Goal: Navigation & Orientation: Find specific page/section

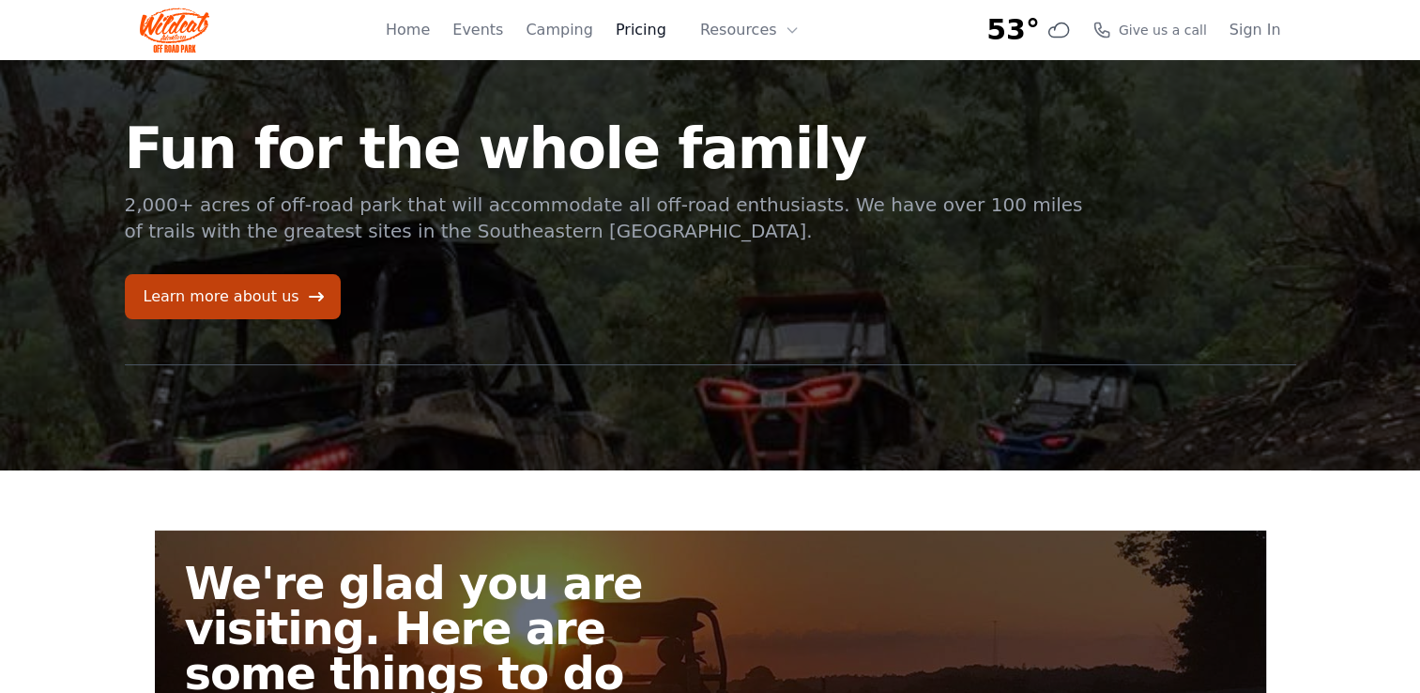
click at [656, 31] on link "Pricing" at bounding box center [641, 30] width 51 height 23
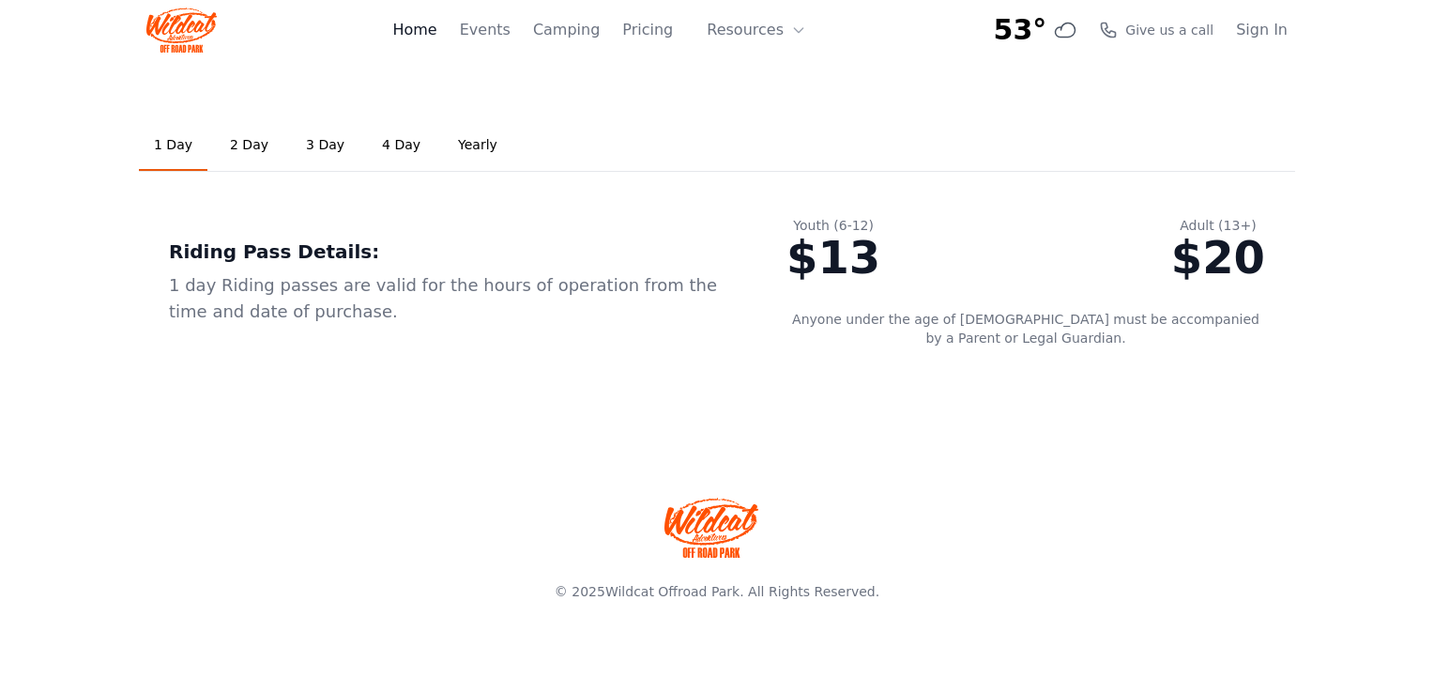
click at [433, 36] on link "Home" at bounding box center [414, 30] width 44 height 23
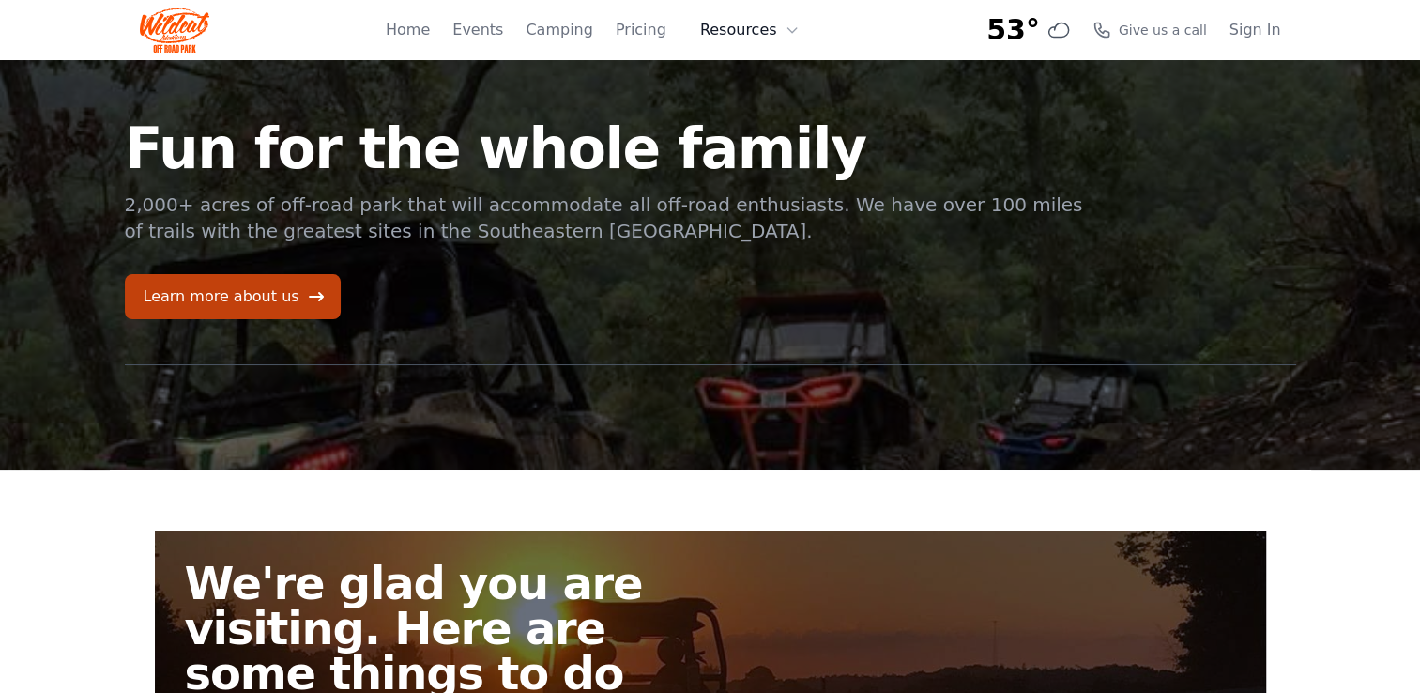
click at [728, 36] on button "Resources" at bounding box center [750, 30] width 122 height 38
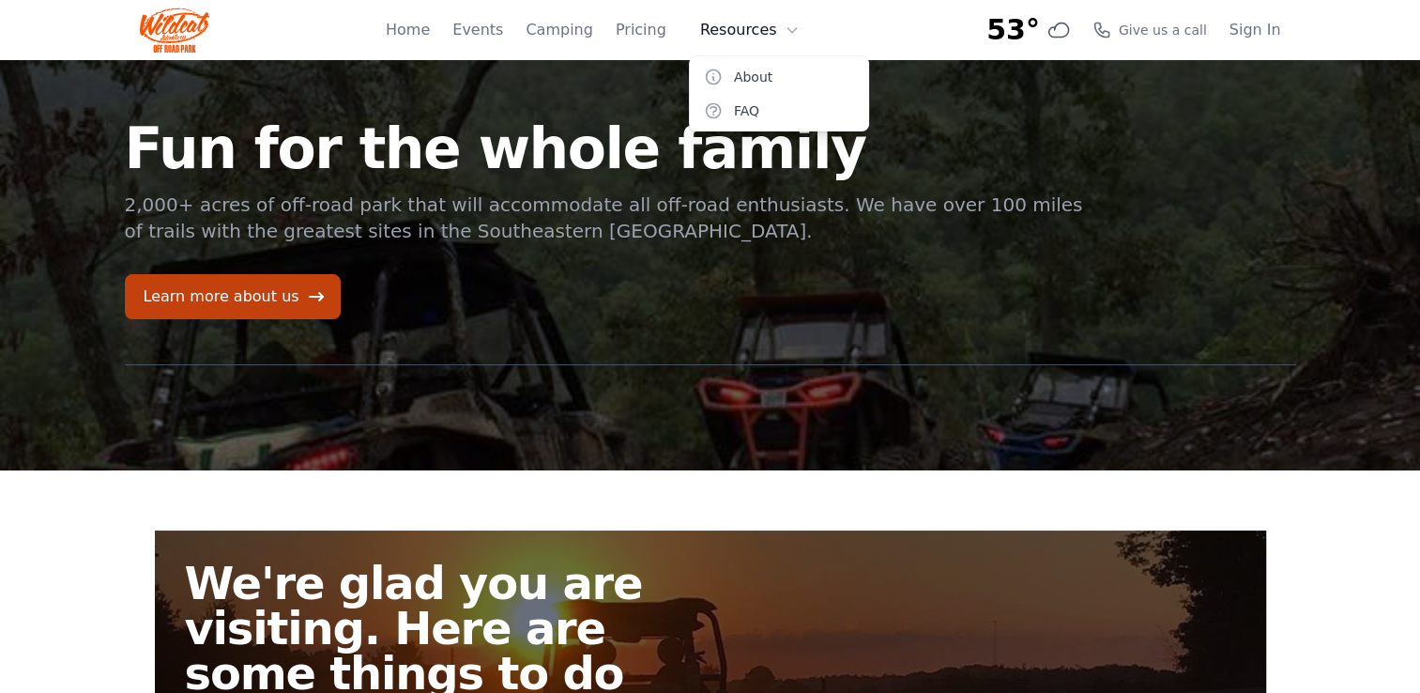
click at [728, 36] on button "Resources" at bounding box center [750, 30] width 122 height 38
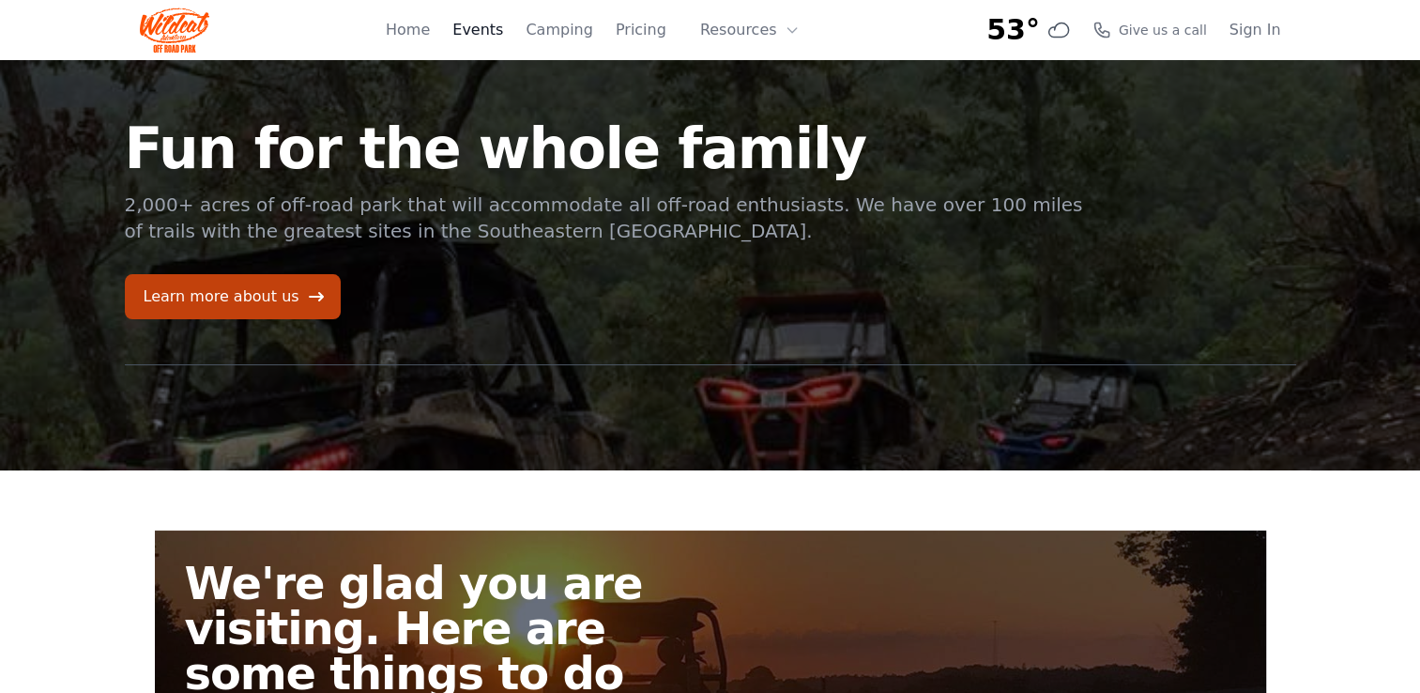
click at [501, 28] on link "Events" at bounding box center [477, 30] width 51 height 23
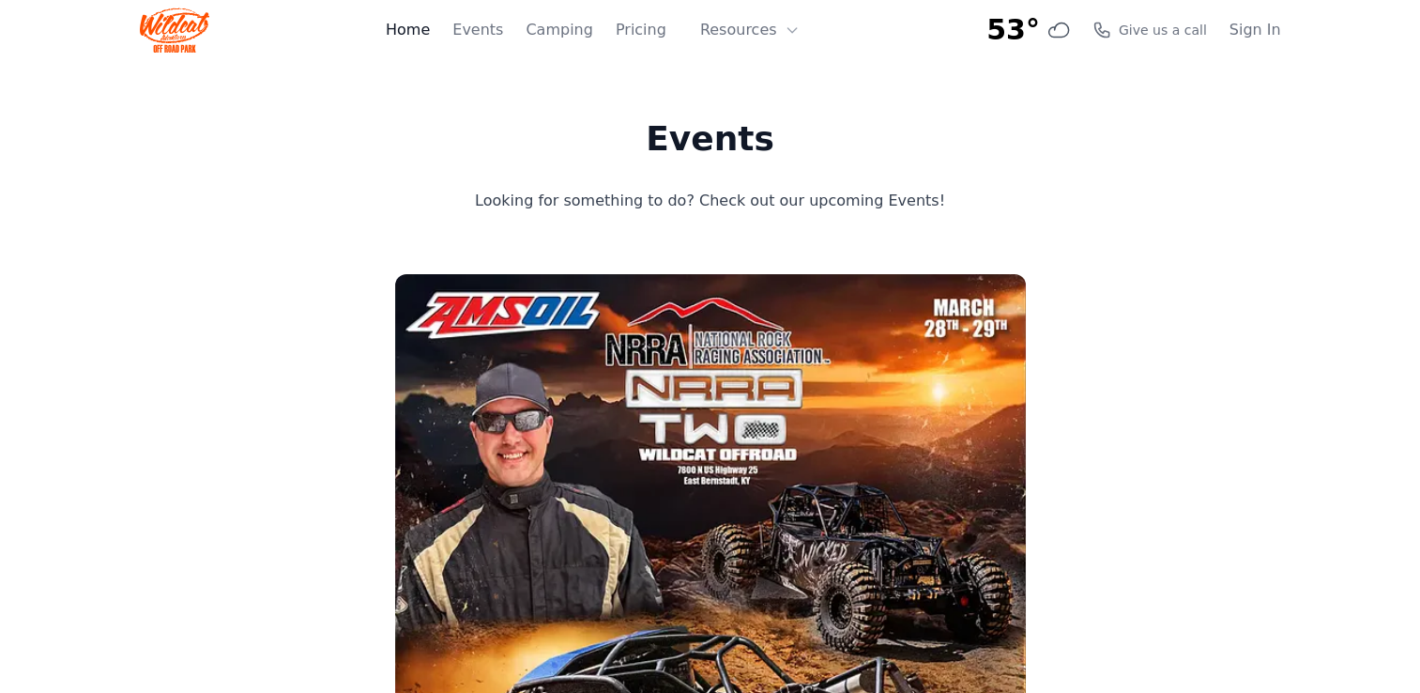
click at [430, 23] on link "Home" at bounding box center [408, 30] width 44 height 23
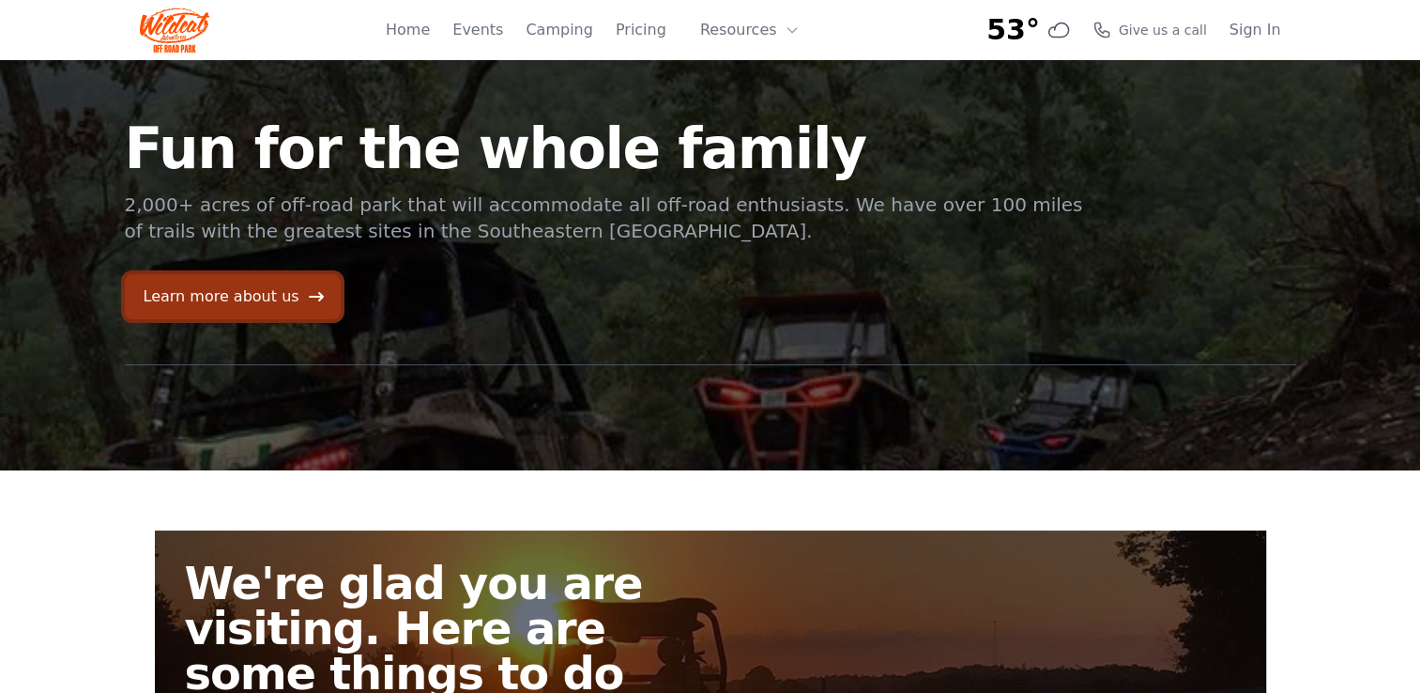
click at [210, 298] on link "Learn more about us" at bounding box center [233, 296] width 216 height 45
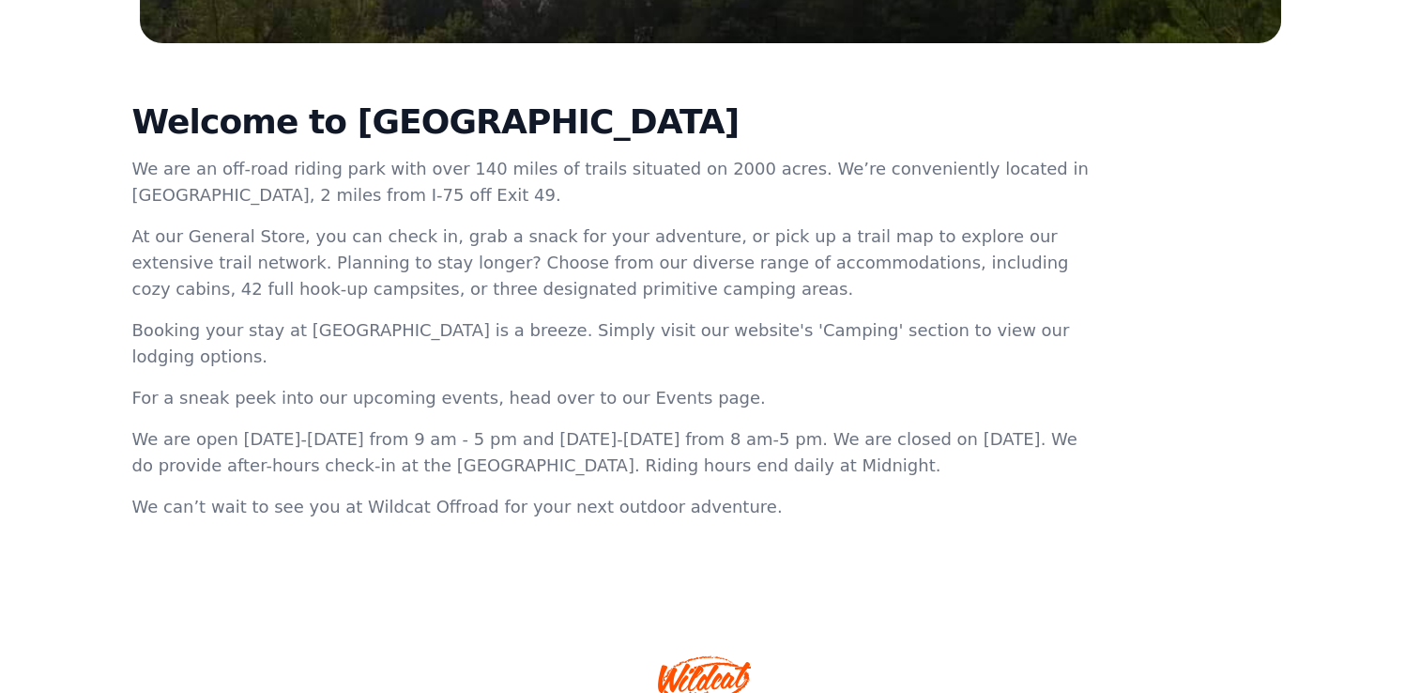
scroll to position [702, 0]
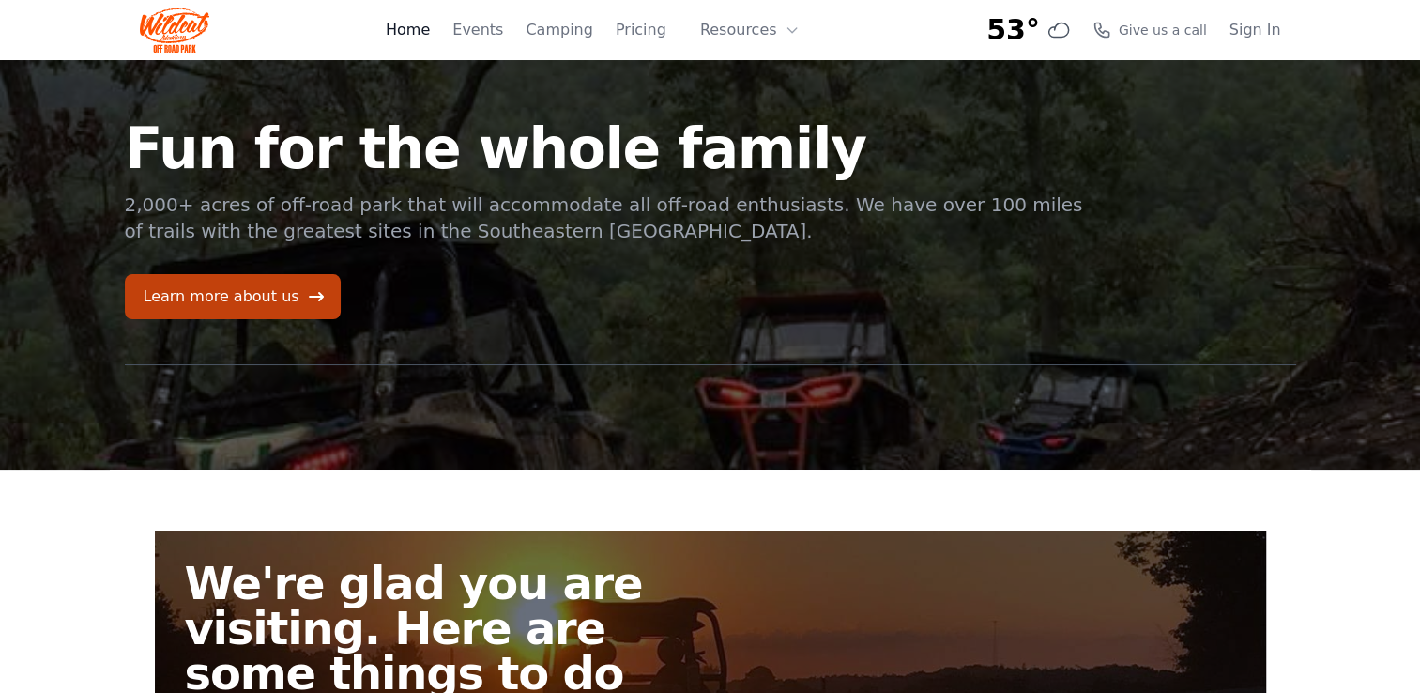
click at [430, 37] on link "Home" at bounding box center [408, 30] width 44 height 23
